Goal: Information Seeking & Learning: Learn about a topic

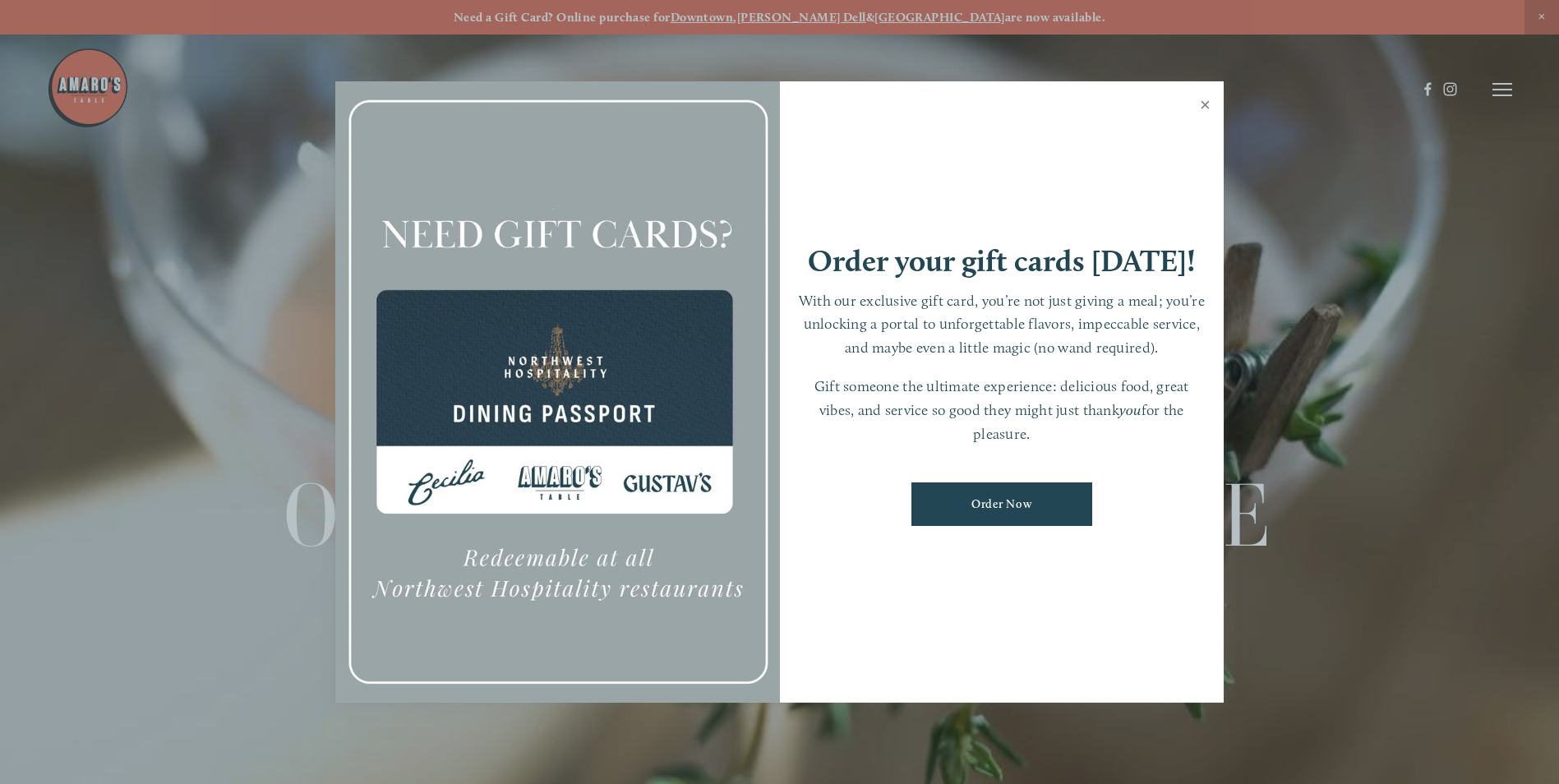
click at [1200, 107] on link "Close" at bounding box center [1205, 107] width 32 height 46
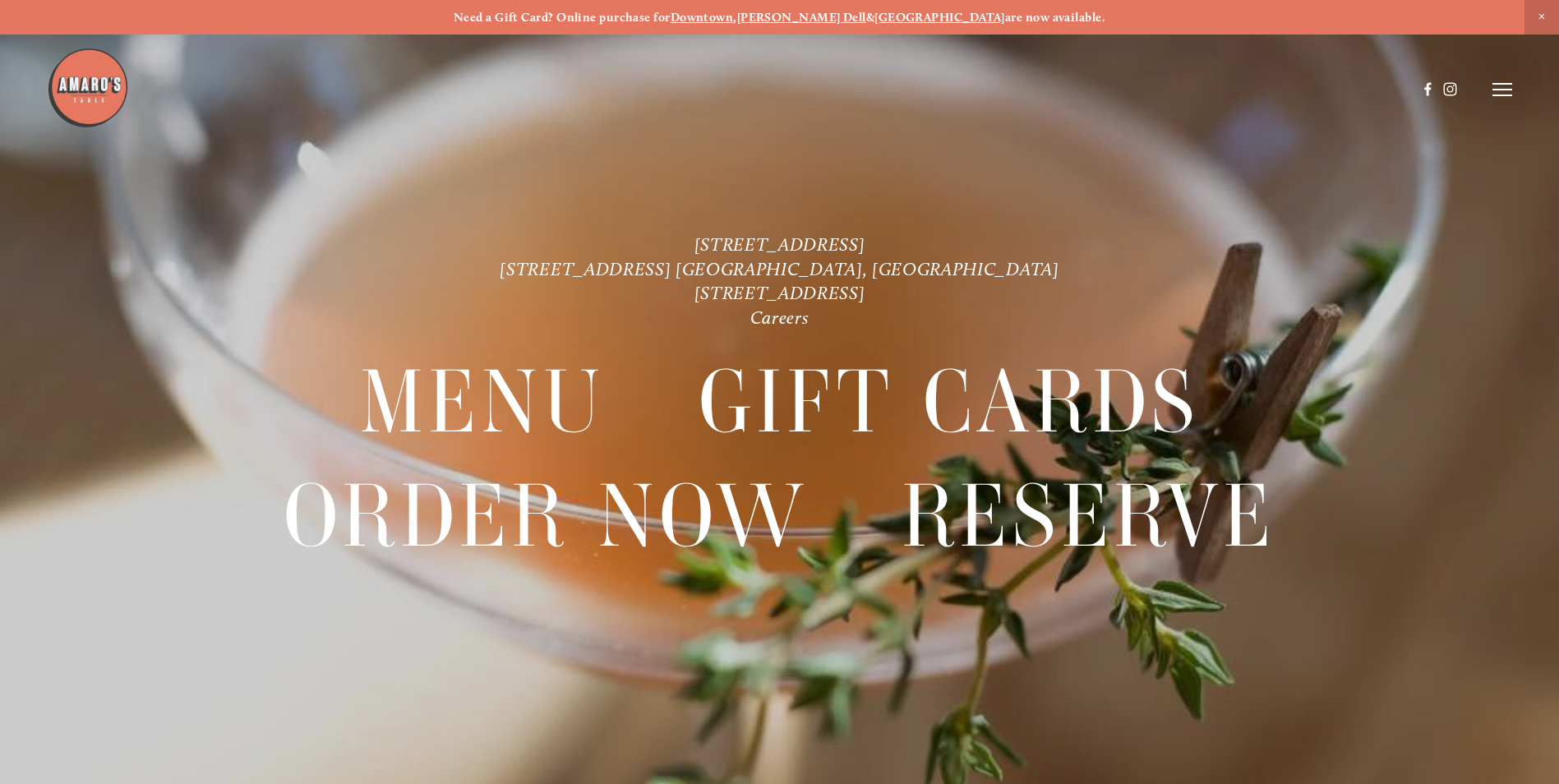
click at [1539, 16] on span "Close Announcement" at bounding box center [1542, 17] width 35 height 35
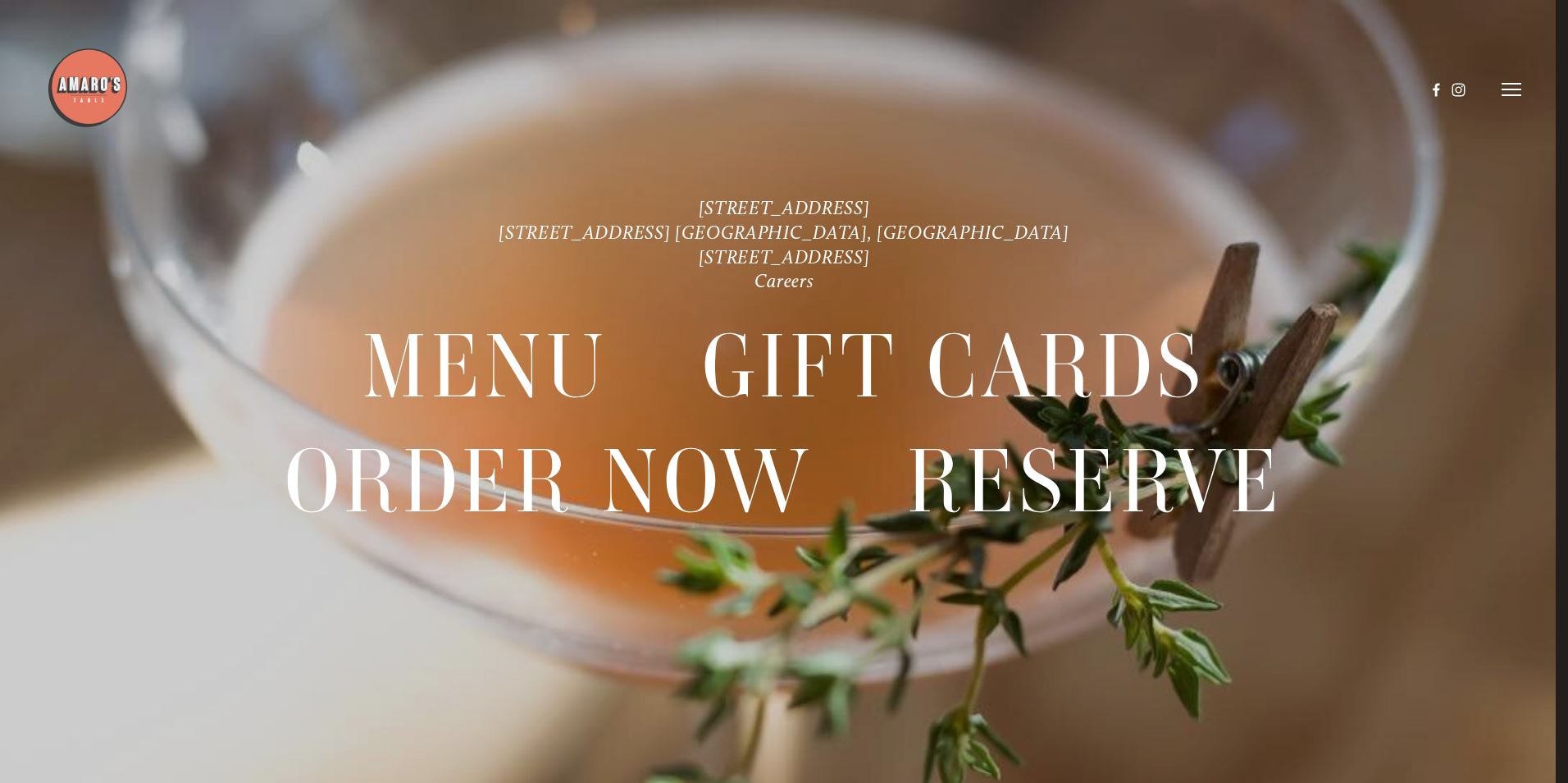
click at [1505, 89] on line at bounding box center [1512, 89] width 20 height 0
click at [1166, 88] on span "Menu" at bounding box center [1167, 88] width 34 height 15
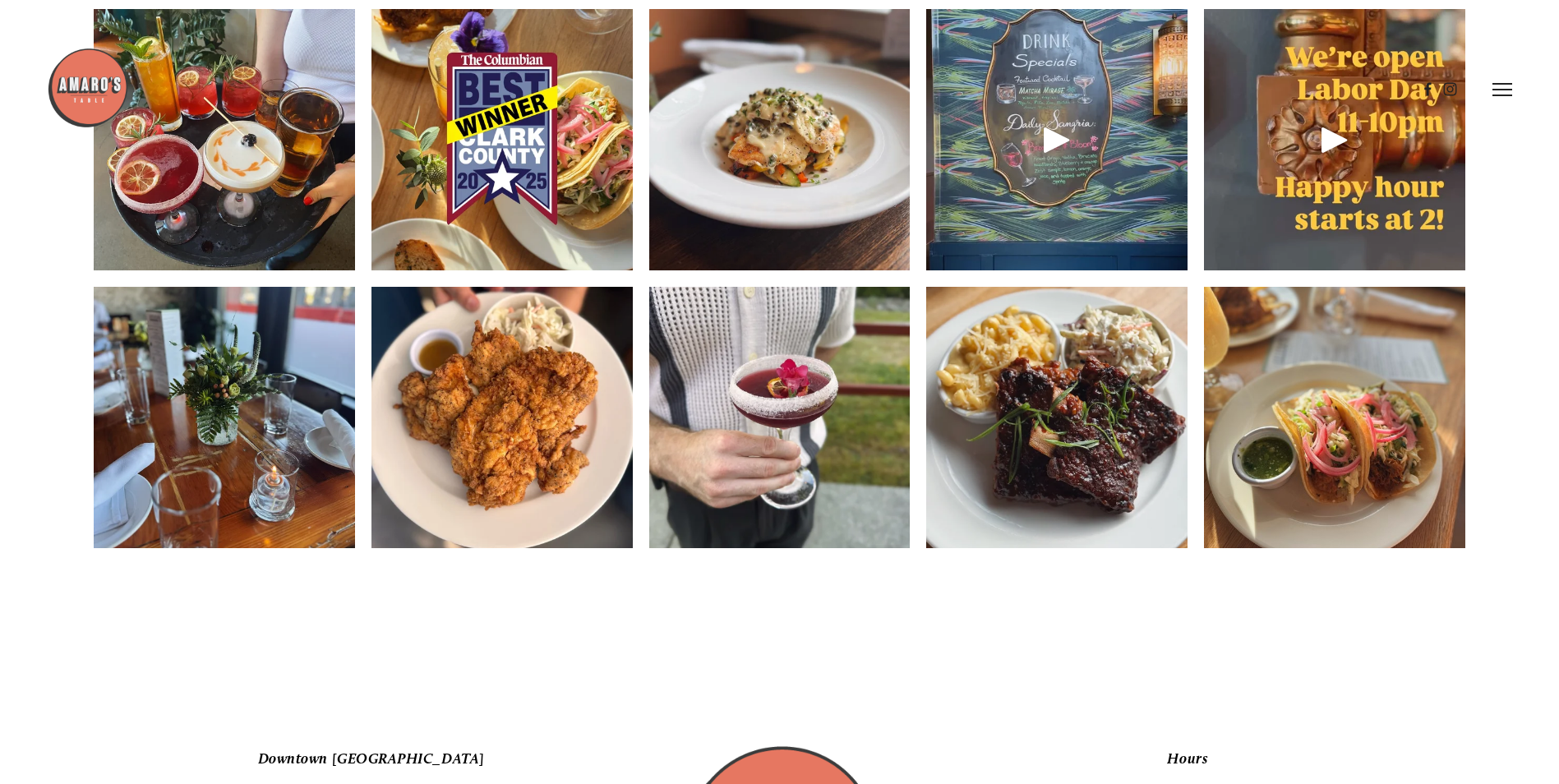
scroll to position [2382, 0]
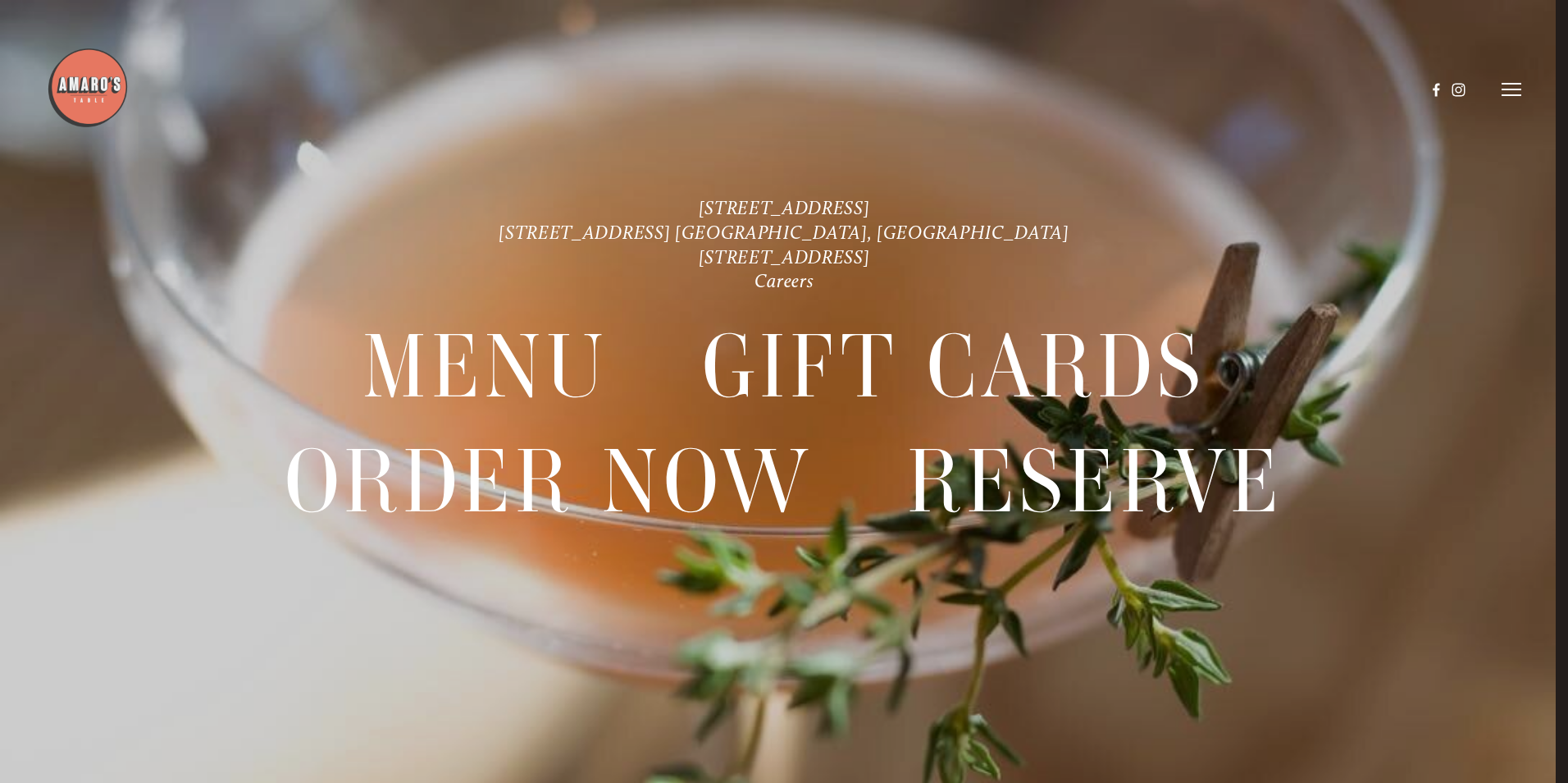
click at [1510, 84] on line at bounding box center [1512, 84] width 20 height 0
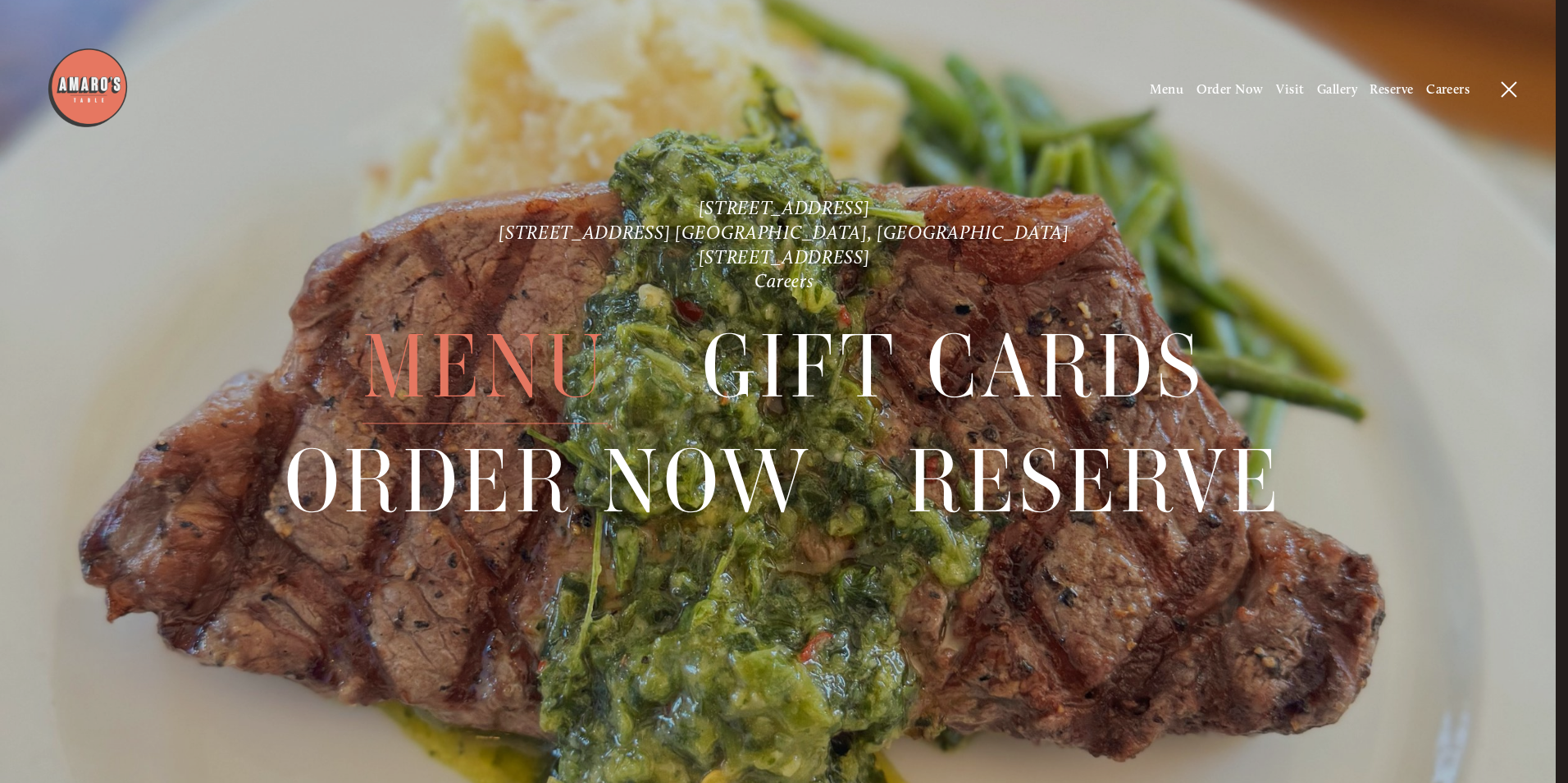
click at [426, 366] on span "Menu" at bounding box center [485, 367] width 245 height 114
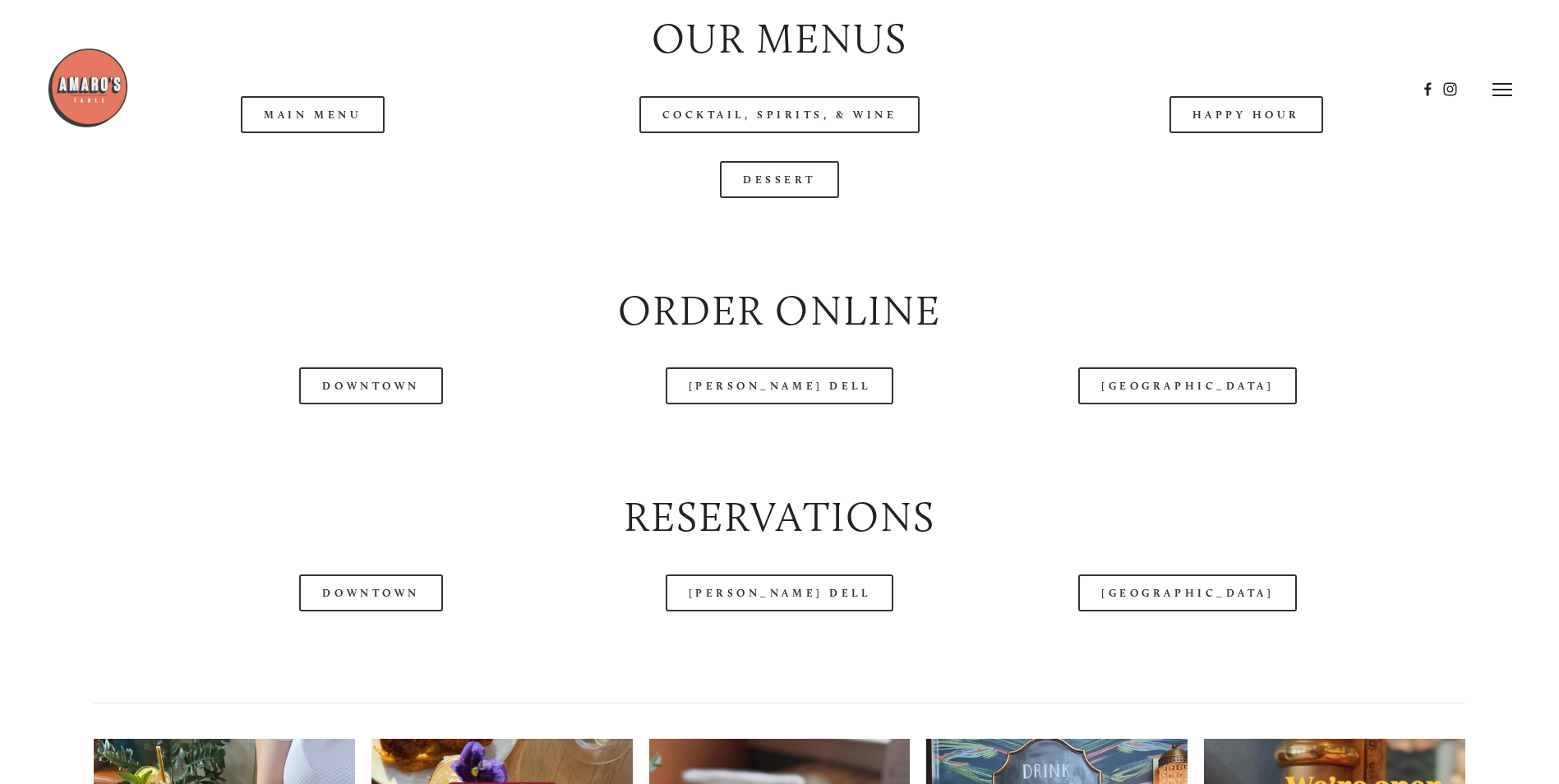
scroll to position [1889, 0]
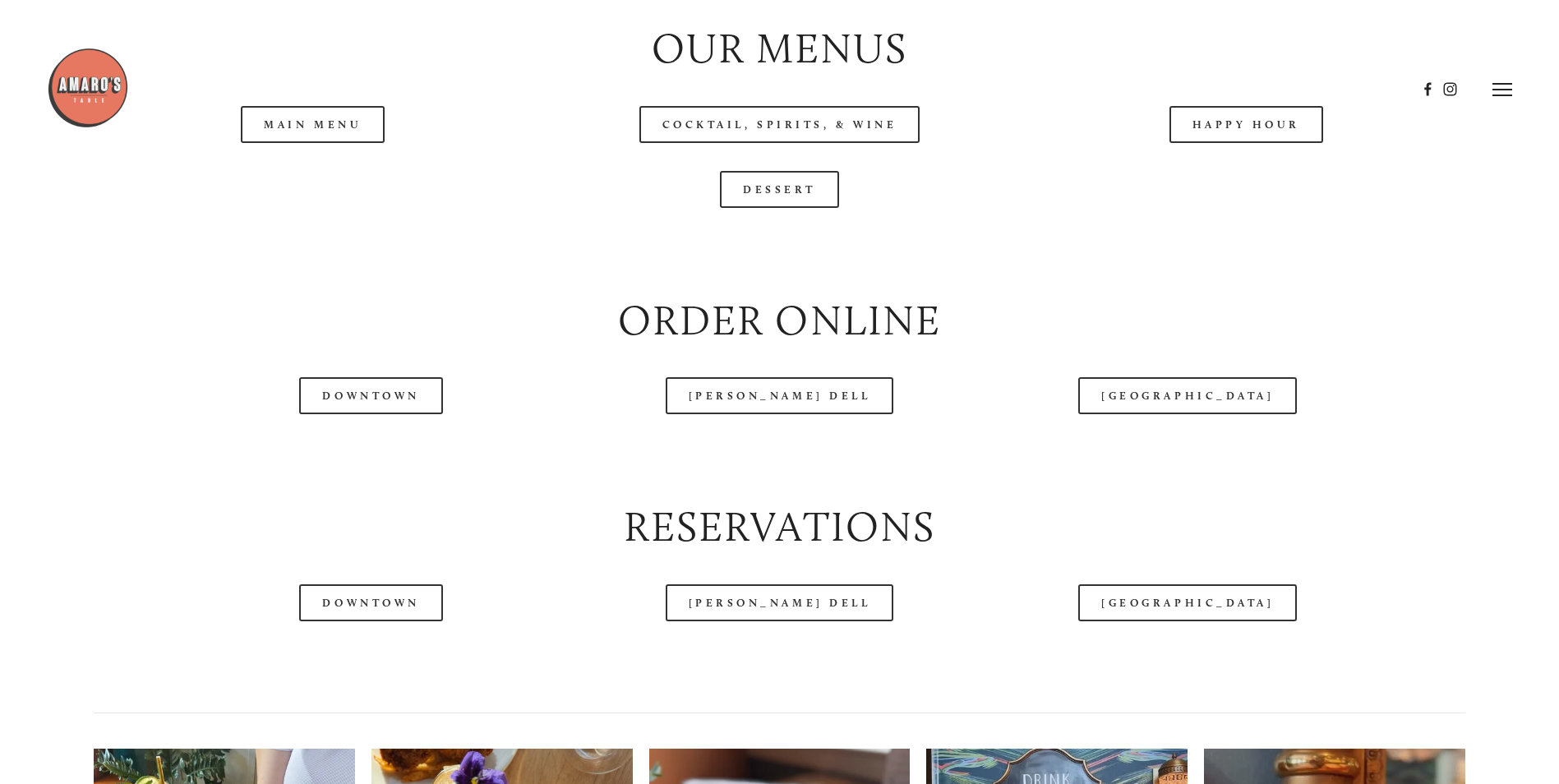
click at [341, 174] on header "Menu Order Now Visit Gallery 0" at bounding box center [779, 89] width 1466 height 179
click at [297, 174] on header "Menu Order Now Visit Gallery 0" at bounding box center [779, 89] width 1466 height 179
click at [297, 143] on link "Main Menu" at bounding box center [313, 124] width 144 height 37
click at [1239, 143] on link "Happy Hour" at bounding box center [1246, 124] width 155 height 37
